Goal: Navigation & Orientation: Find specific page/section

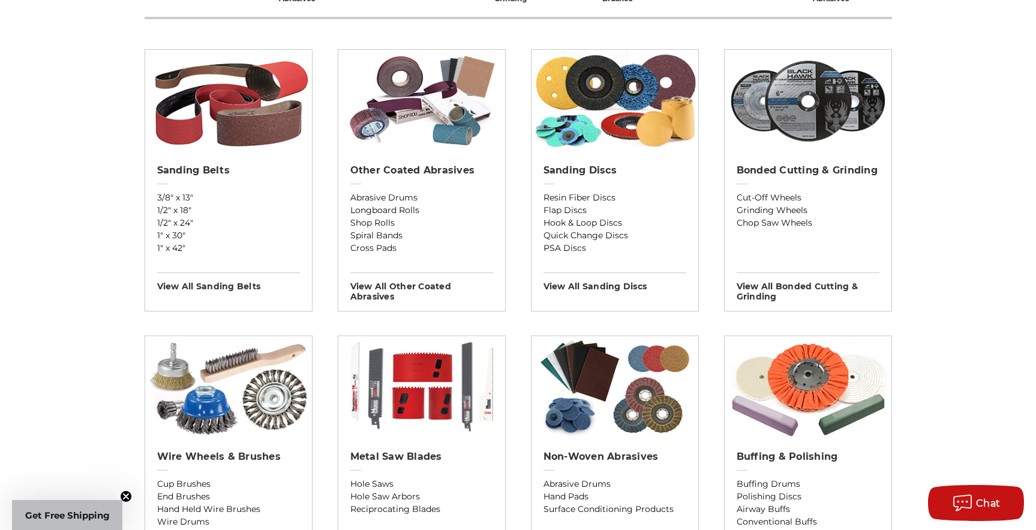
scroll to position [60, 0]
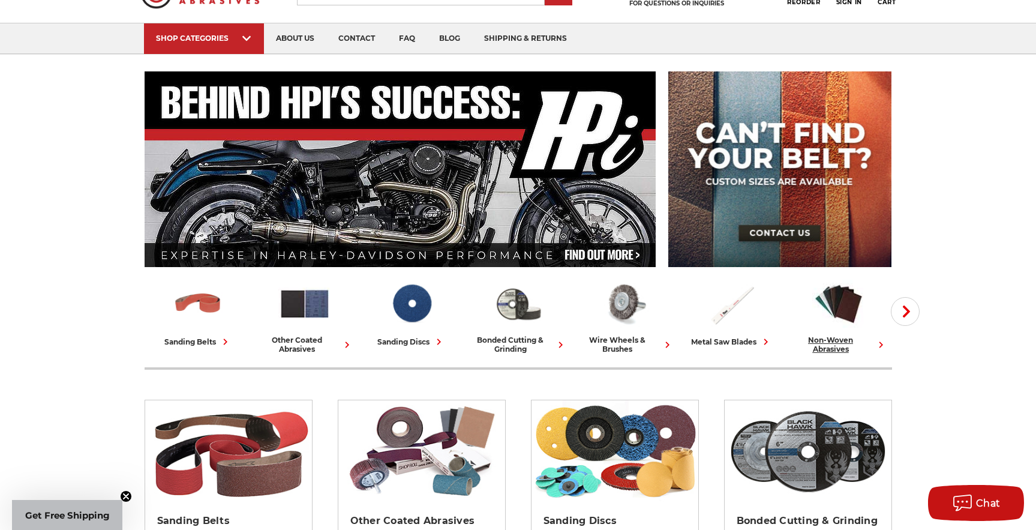
click at [879, 343] on icon at bounding box center [881, 344] width 13 height 13
click at [881, 344] on use at bounding box center [881, 344] width 4 height 7
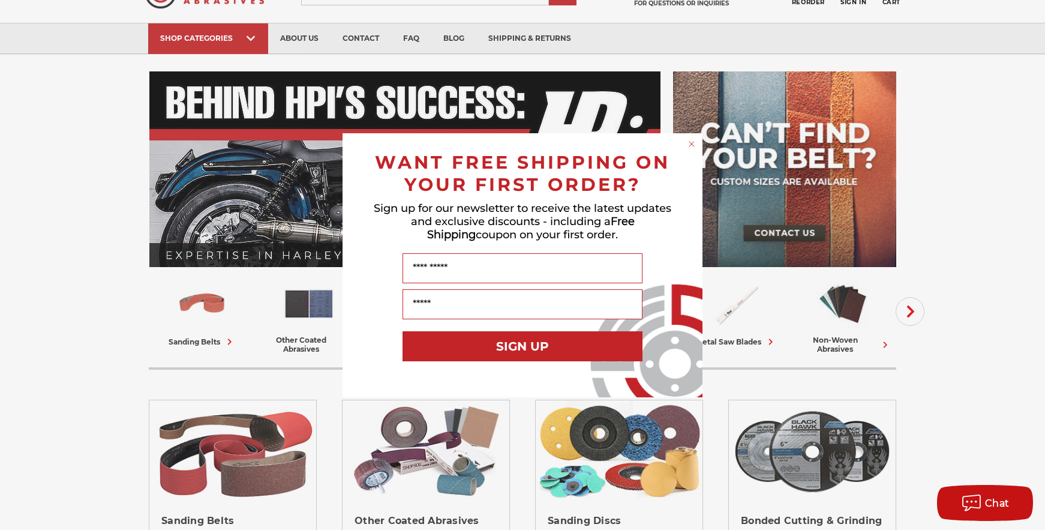
click at [913, 313] on div "Close dialog WANT FREE SHIPPING ON YOUR FIRST ORDER? Sign up for our newsletter…" at bounding box center [522, 265] width 1045 height 530
drag, startPoint x: 684, startPoint y: 144, endPoint x: 692, endPoint y: 145, distance: 8.5
click at [685, 143] on form "WANT FREE SHIPPING ON YOUR FIRST ORDER? Sign up for our newsletter to receive t…" at bounding box center [523, 265] width 360 height 264
drag, startPoint x: 694, startPoint y: 143, endPoint x: 762, endPoint y: 195, distance: 86.1
click at [693, 143] on circle "Close dialog" at bounding box center [691, 143] width 11 height 11
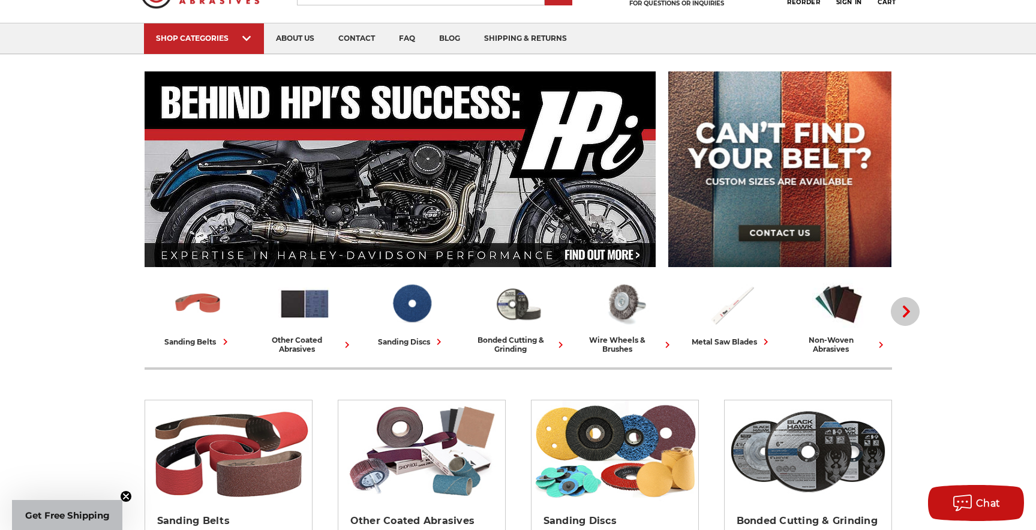
click at [906, 308] on use "button" at bounding box center [906, 311] width 7 height 12
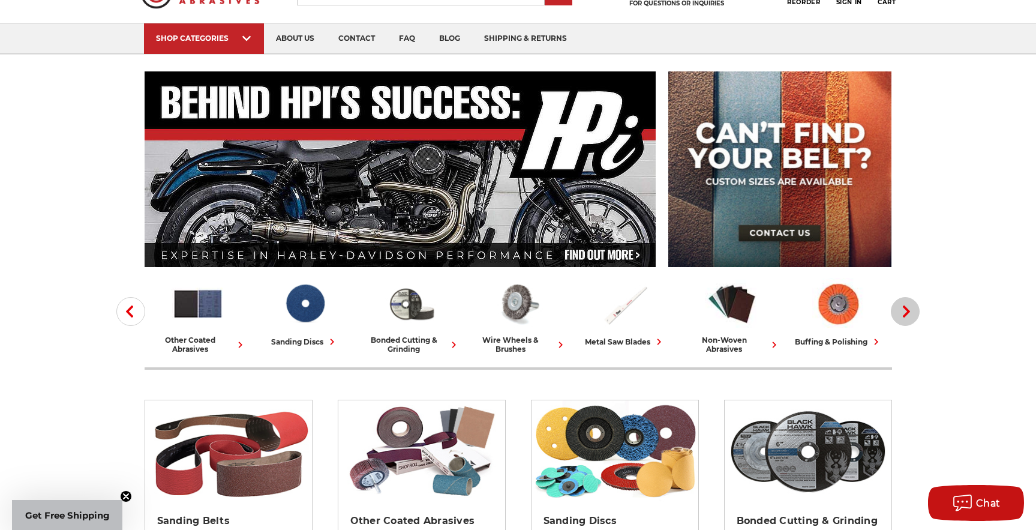
click at [906, 308] on use "button" at bounding box center [906, 311] width 7 height 12
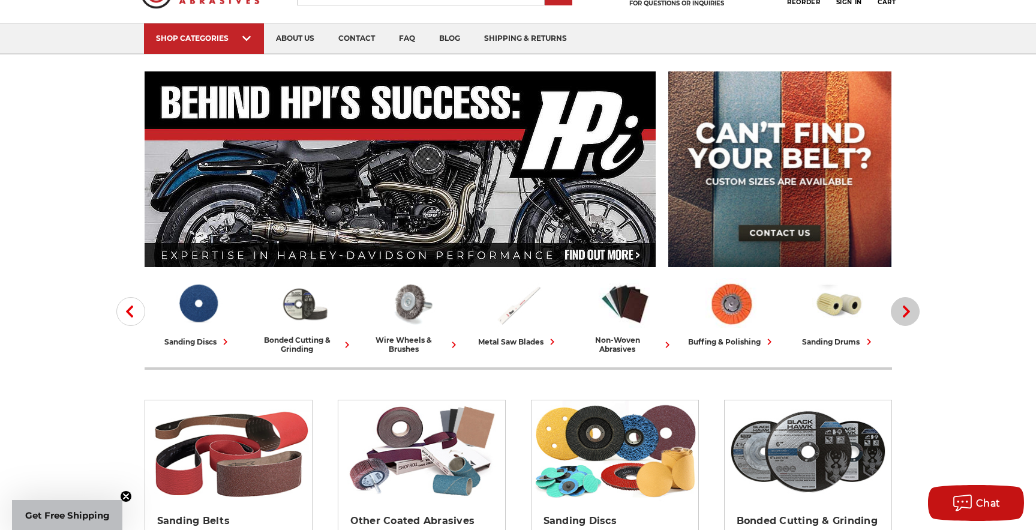
click at [906, 308] on use "button" at bounding box center [906, 311] width 7 height 12
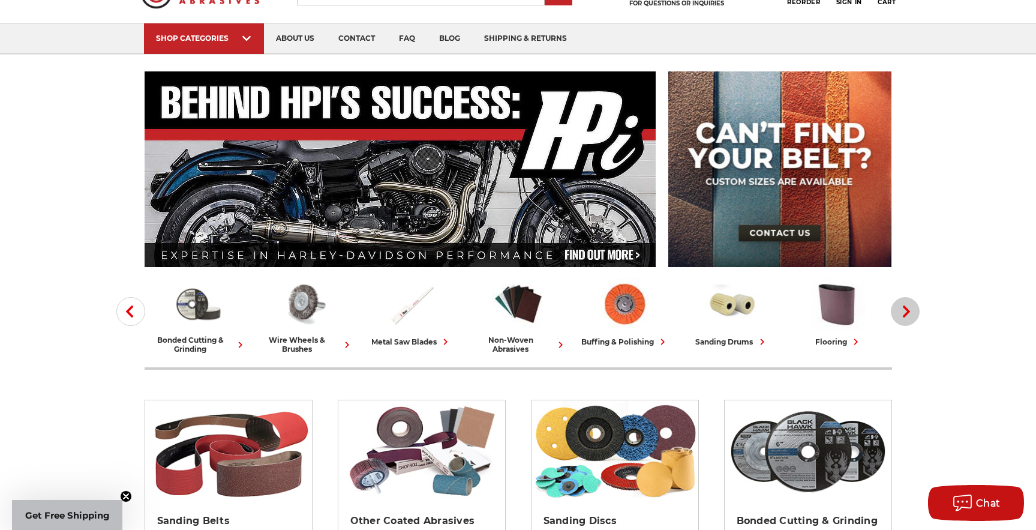
click at [906, 308] on use "button" at bounding box center [906, 311] width 7 height 12
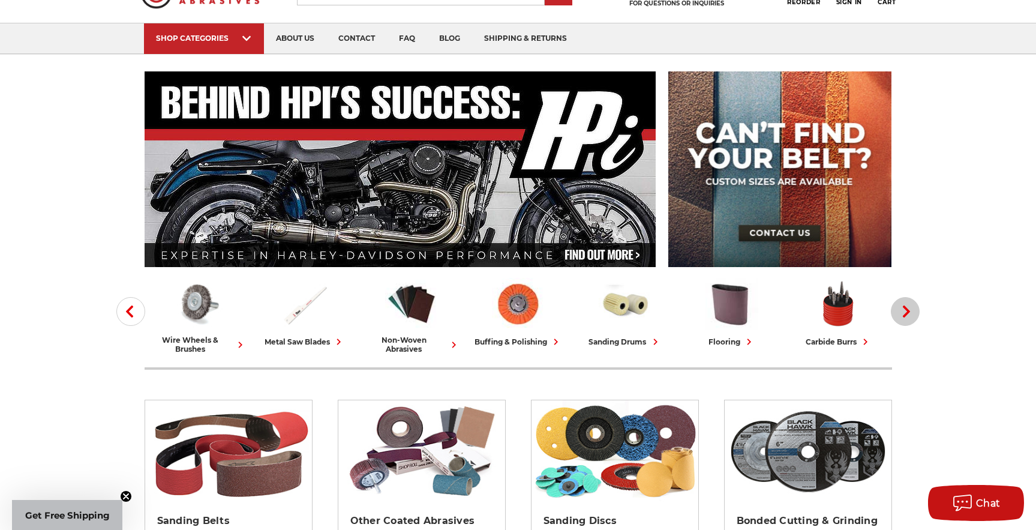
click at [906, 308] on use "button" at bounding box center [906, 311] width 7 height 12
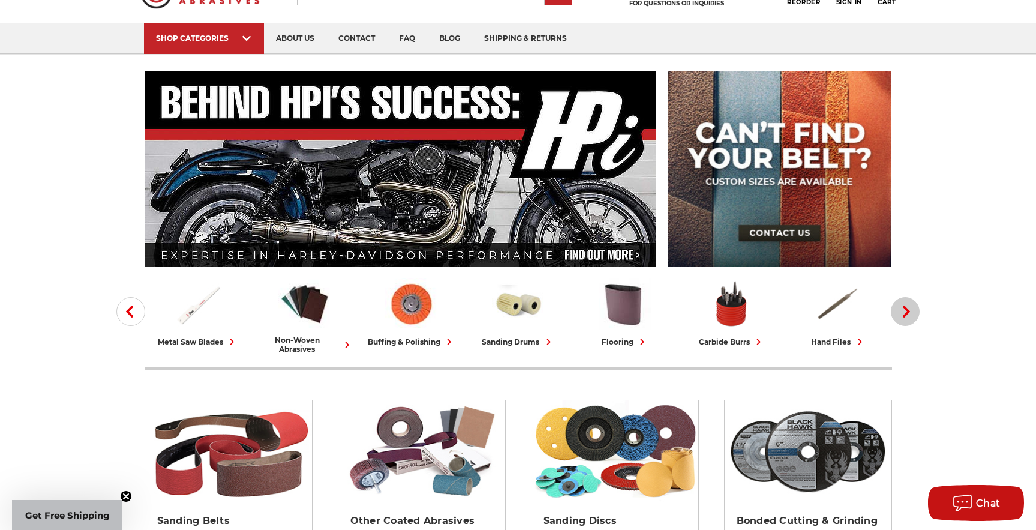
click at [906, 308] on use "button" at bounding box center [906, 311] width 7 height 12
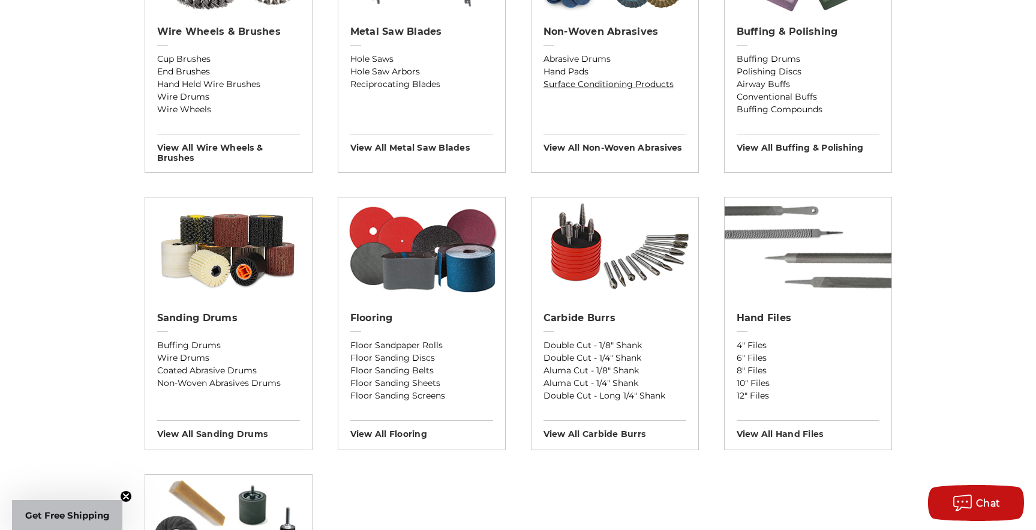
scroll to position [840, 0]
